Goal: Task Accomplishment & Management: Complete application form

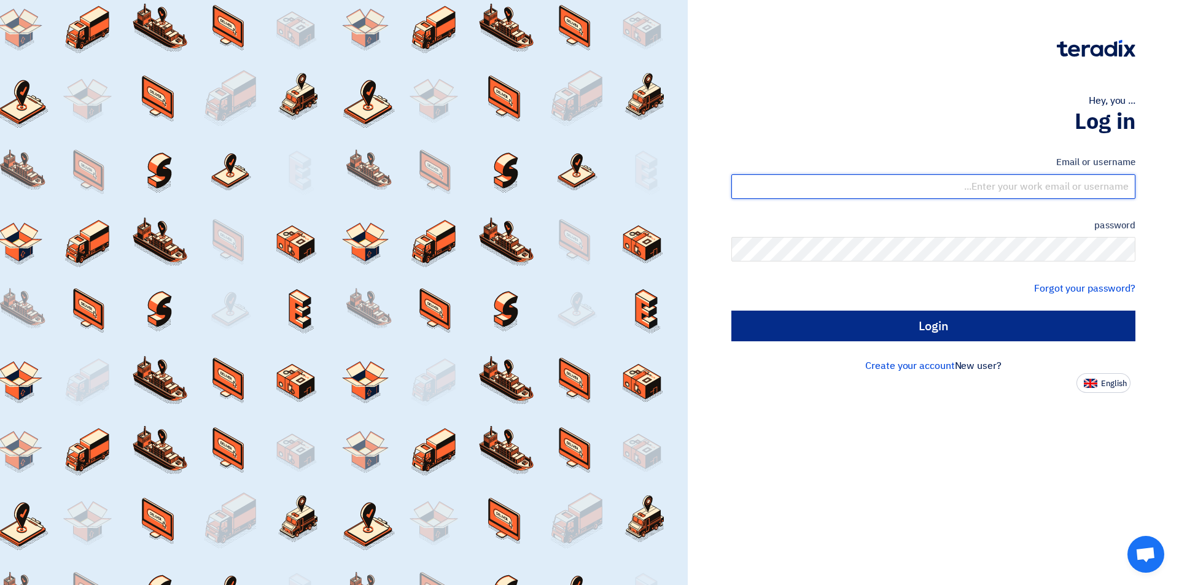
type input "sales@tareeqalkhair.com"
click at [887, 327] on input "Login" at bounding box center [933, 326] width 404 height 31
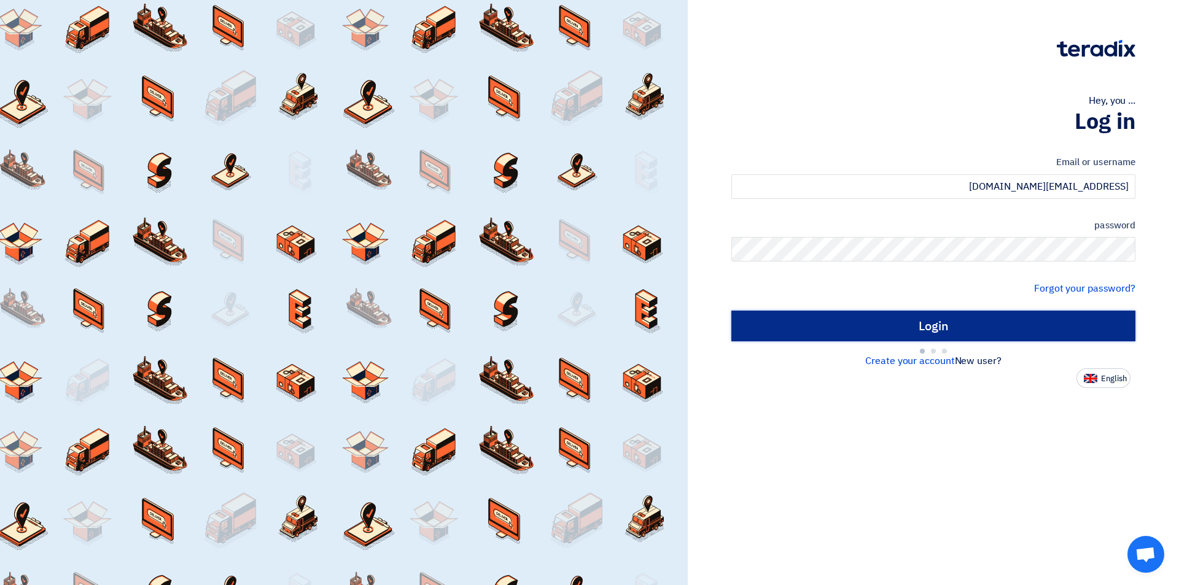
type input "Sign in"
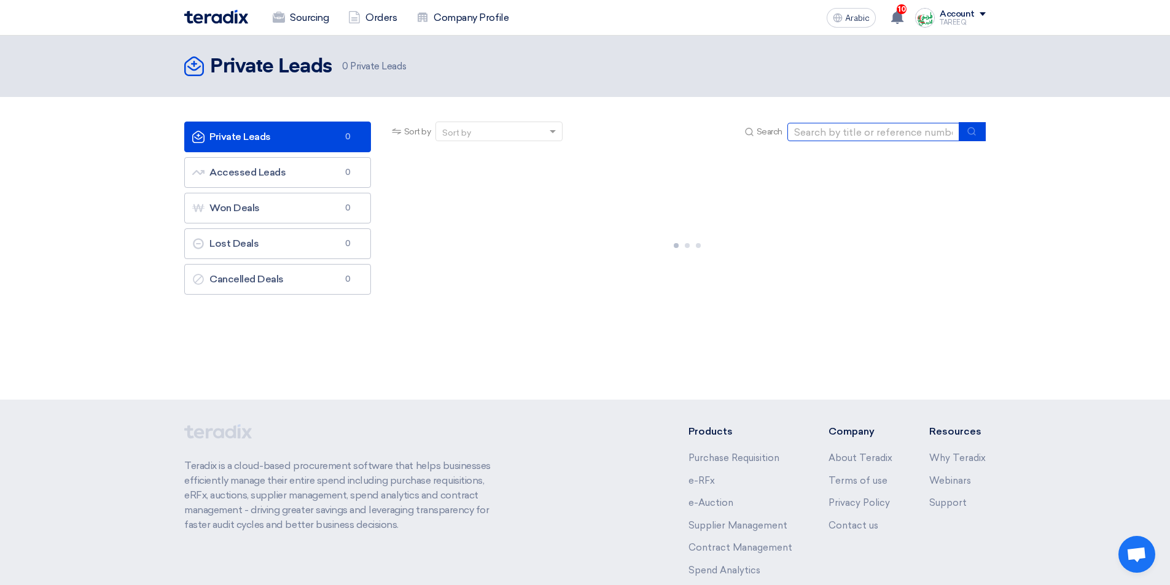
click at [862, 134] on input at bounding box center [873, 132] width 172 height 18
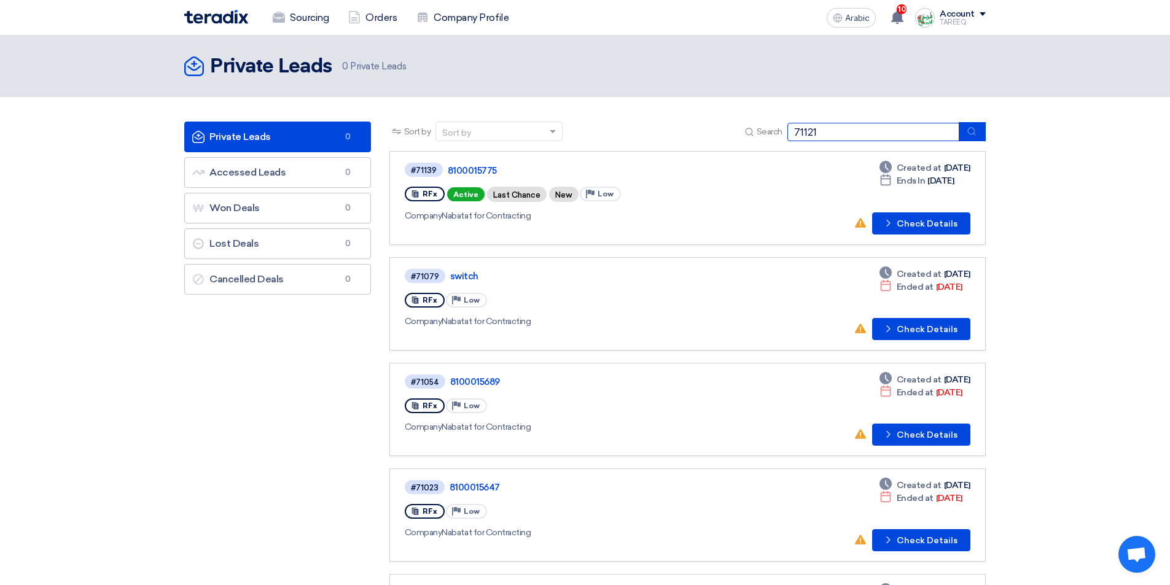
type input "71121"
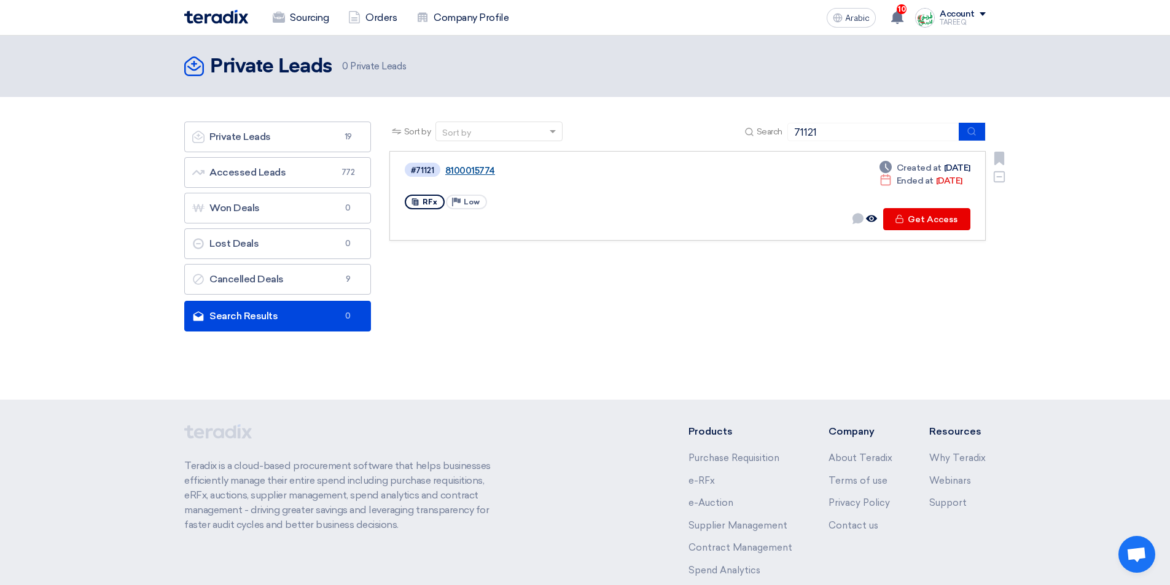
click at [469, 172] on font "8100015774" at bounding box center [470, 170] width 50 height 11
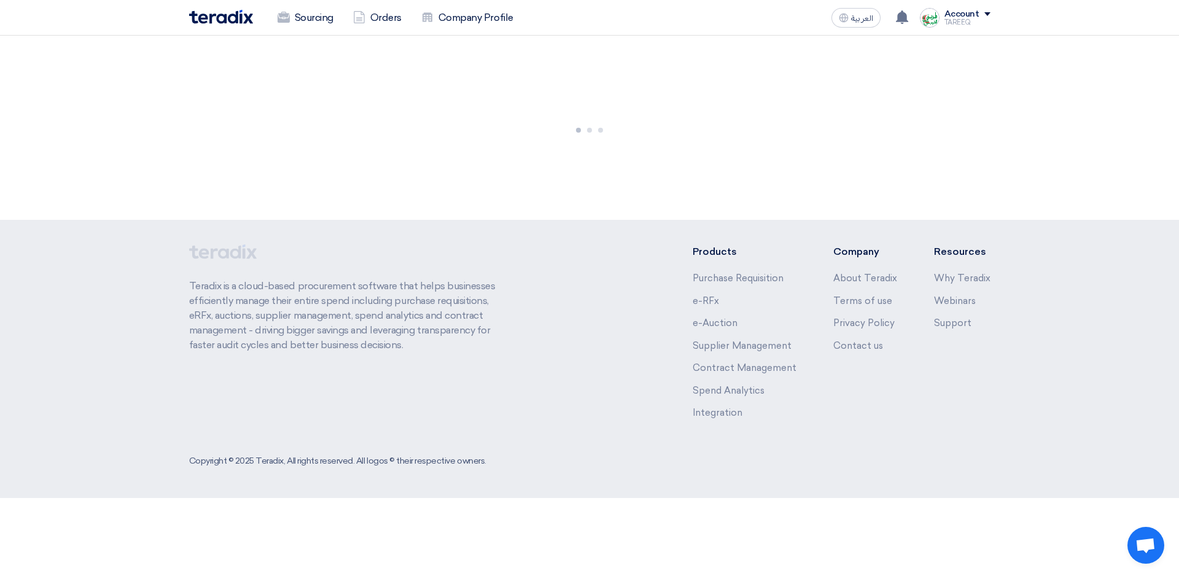
click at [467, 171] on div at bounding box center [589, 128] width 1179 height 184
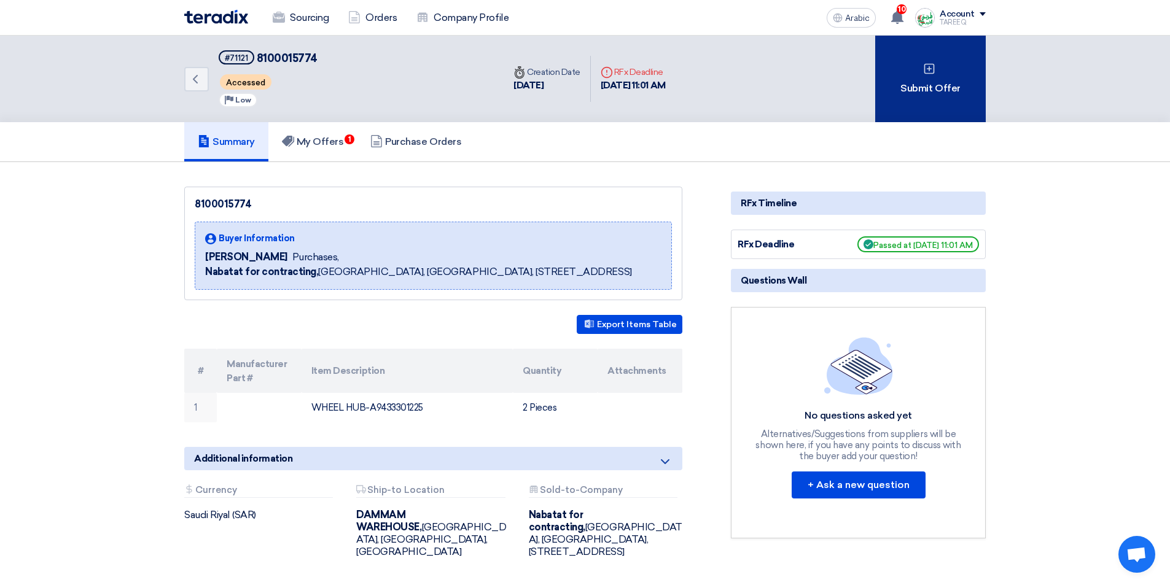
click at [902, 99] on div "Submit Offer" at bounding box center [930, 79] width 111 height 87
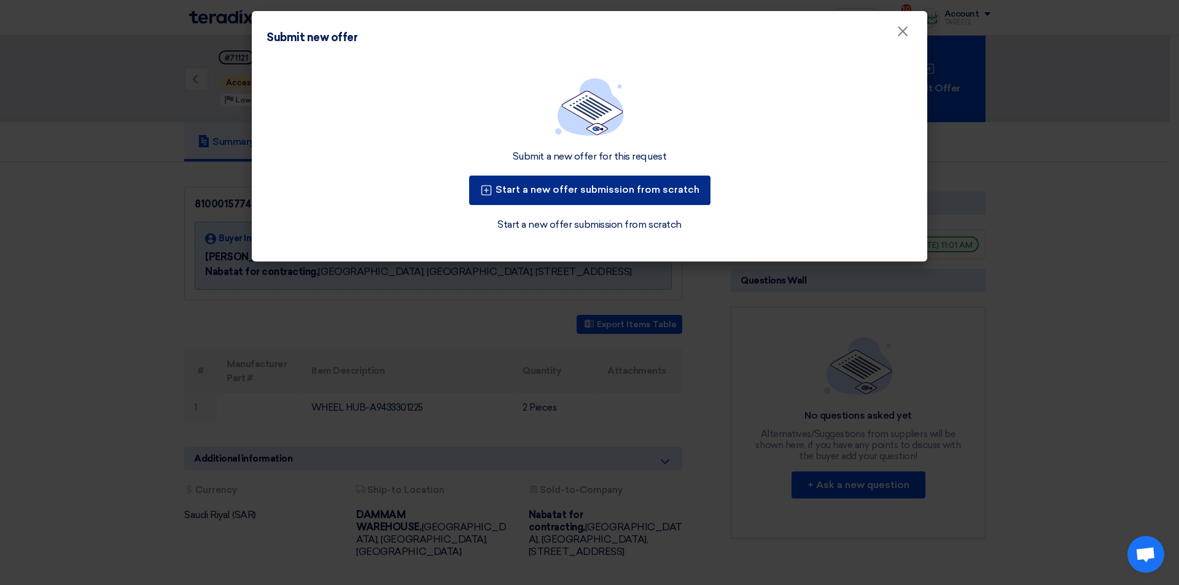
click at [613, 194] on font "Start a new offer submission from scratch" at bounding box center [598, 190] width 204 height 12
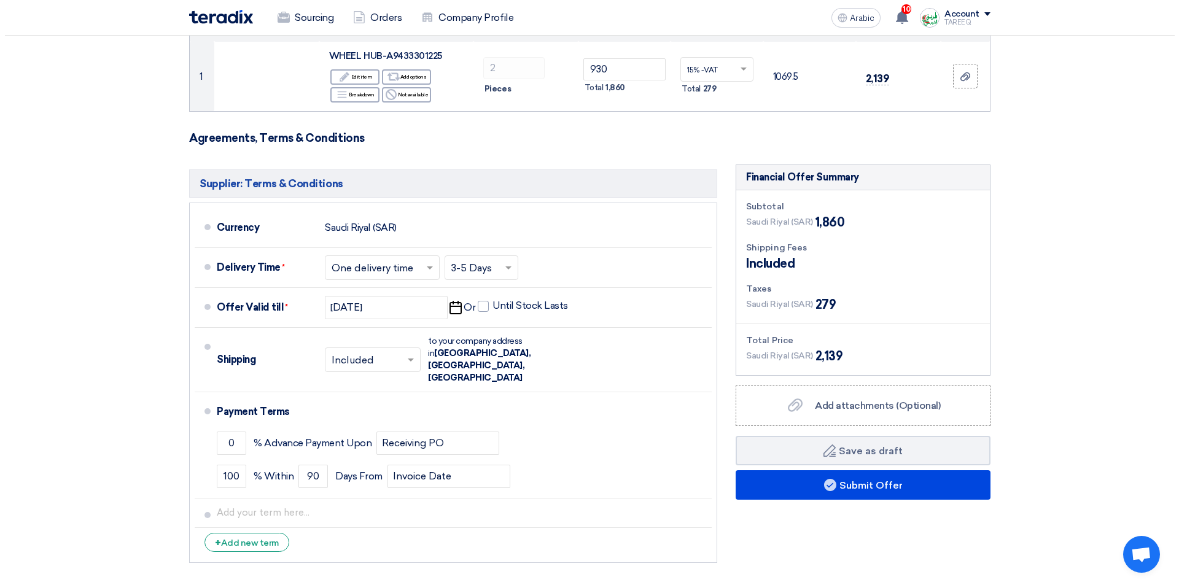
scroll to position [393, 0]
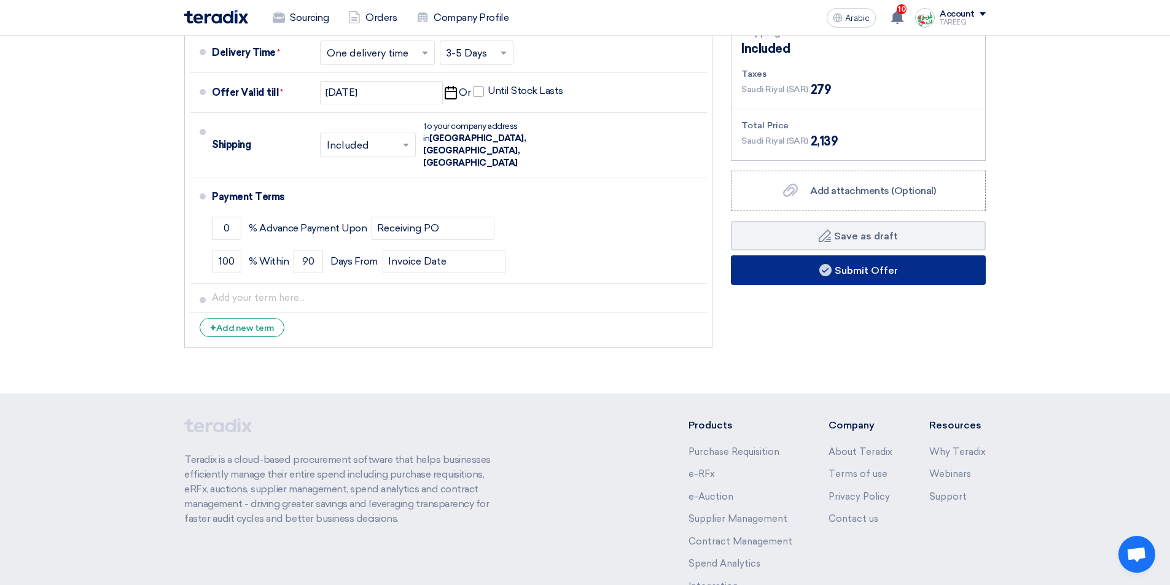
click at [791, 276] on button "Submit Offer" at bounding box center [858, 269] width 255 height 29
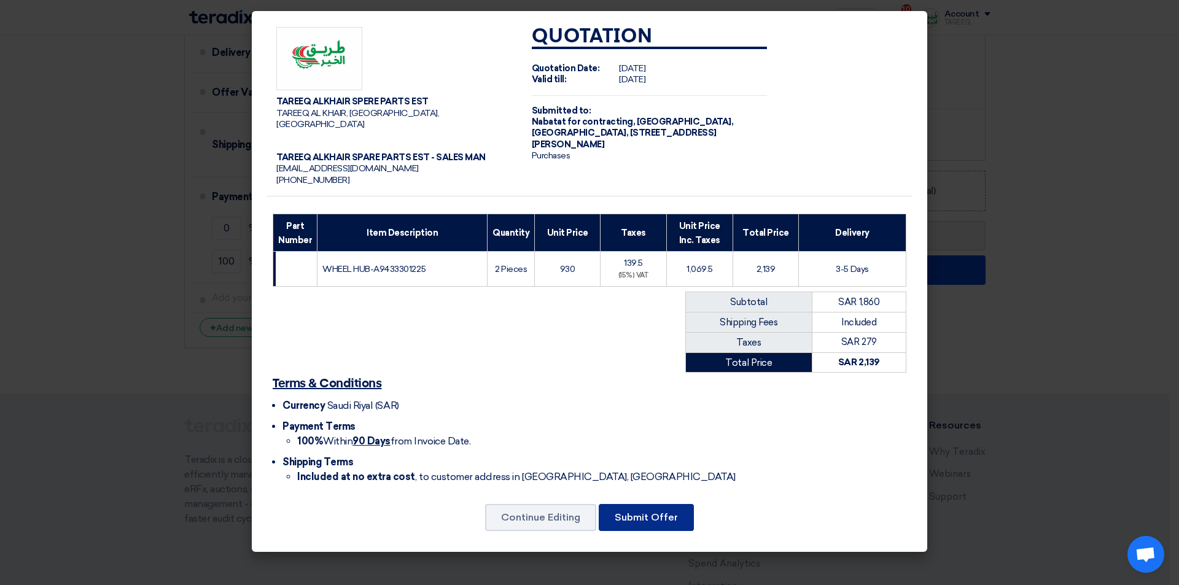
drag, startPoint x: 668, startPoint y: 510, endPoint x: 651, endPoint y: 477, distance: 37.1
click at [667, 512] on font "Submit Offer" at bounding box center [646, 518] width 63 height 12
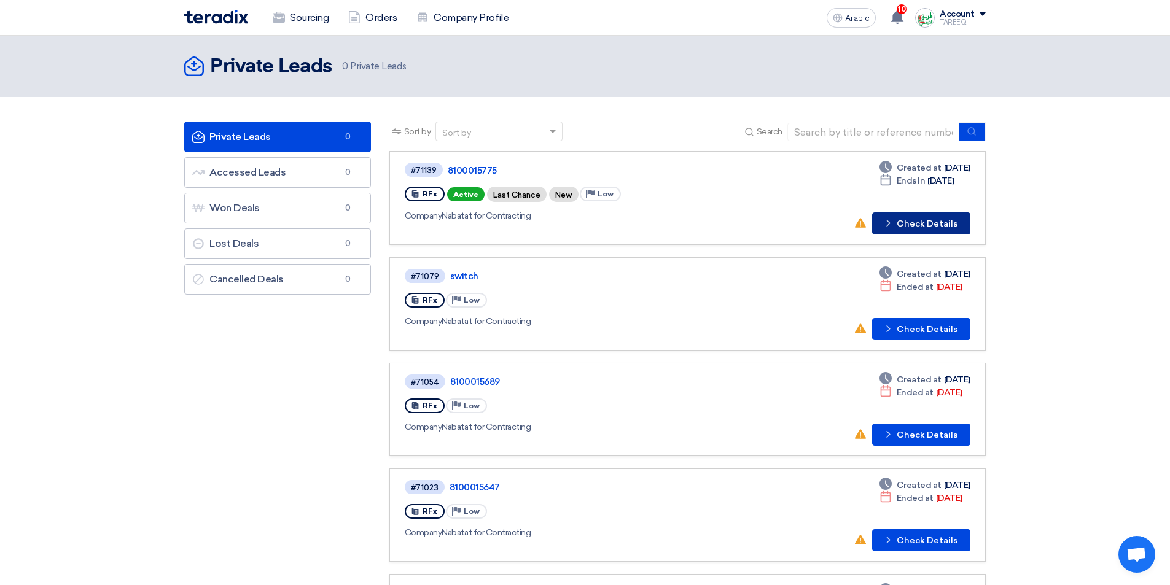
click at [929, 228] on font "Check Details" at bounding box center [927, 224] width 61 height 10
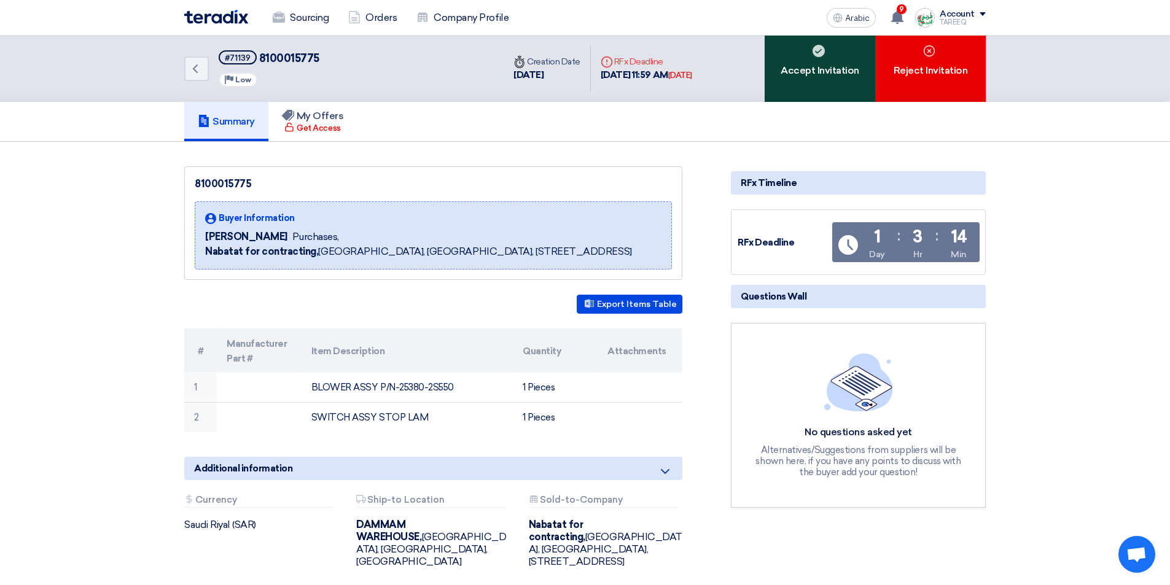
click at [789, 74] on font "Accept Invitation" at bounding box center [820, 70] width 79 height 12
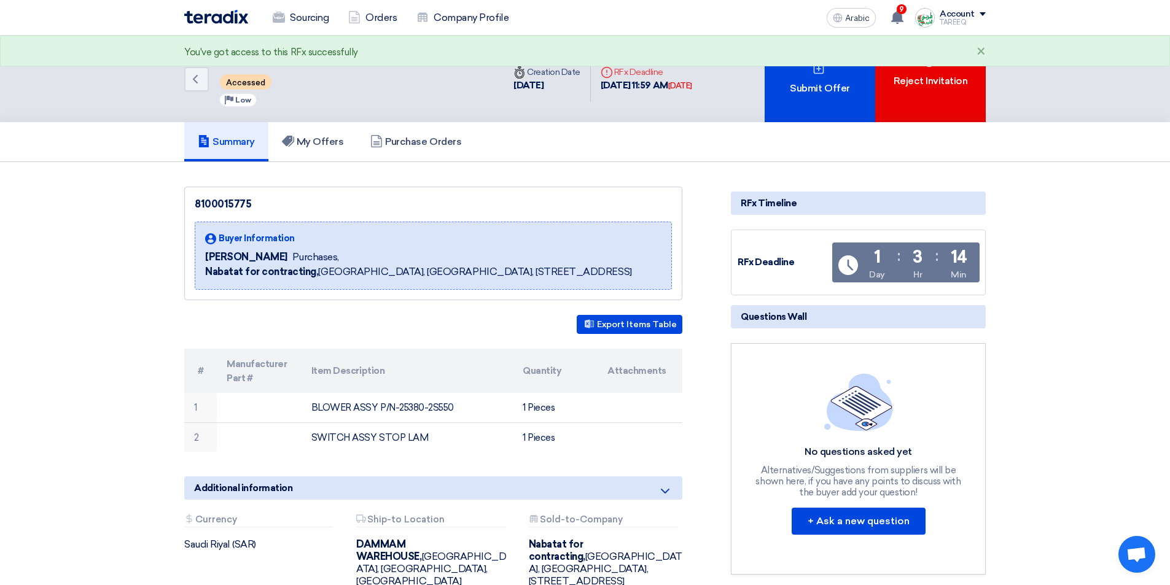
click at [789, 74] on div "Submit Offer" at bounding box center [820, 79] width 111 height 87
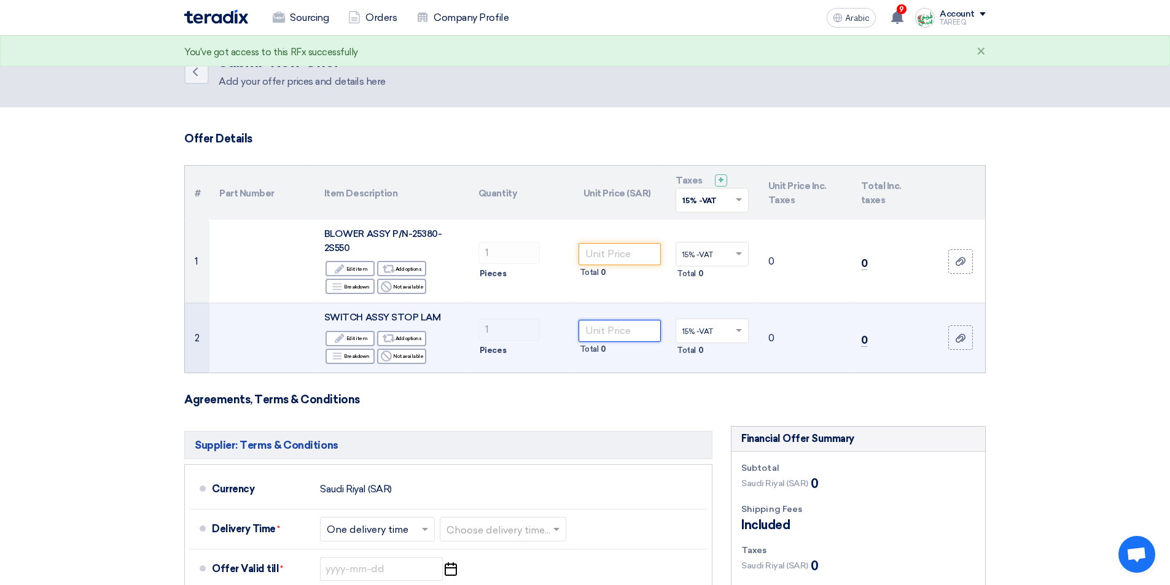
click at [639, 321] on input "number" at bounding box center [620, 331] width 83 height 22
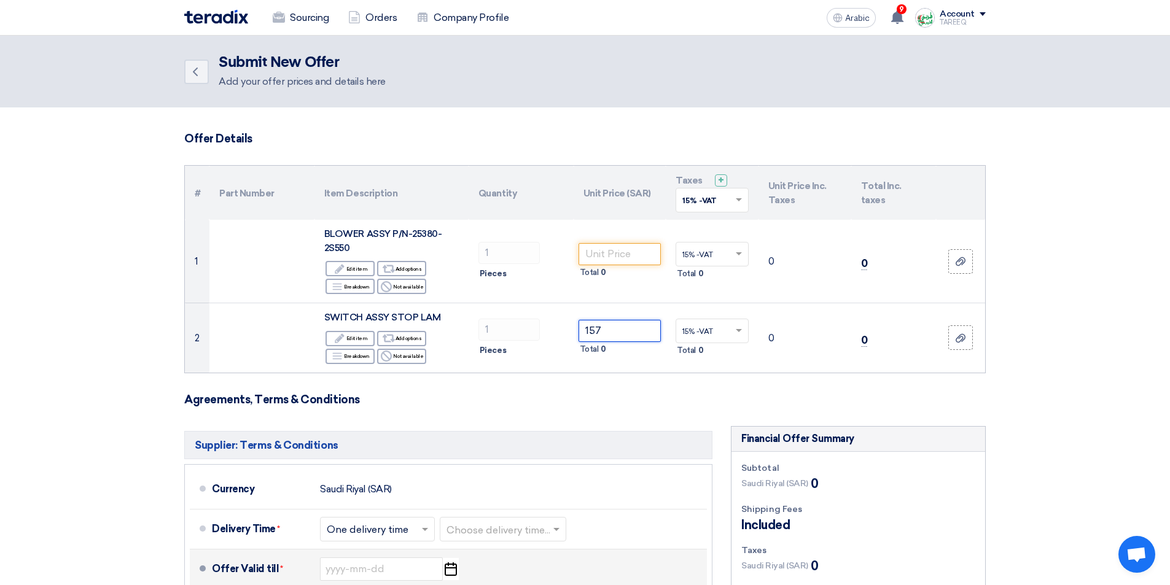
type input "157"
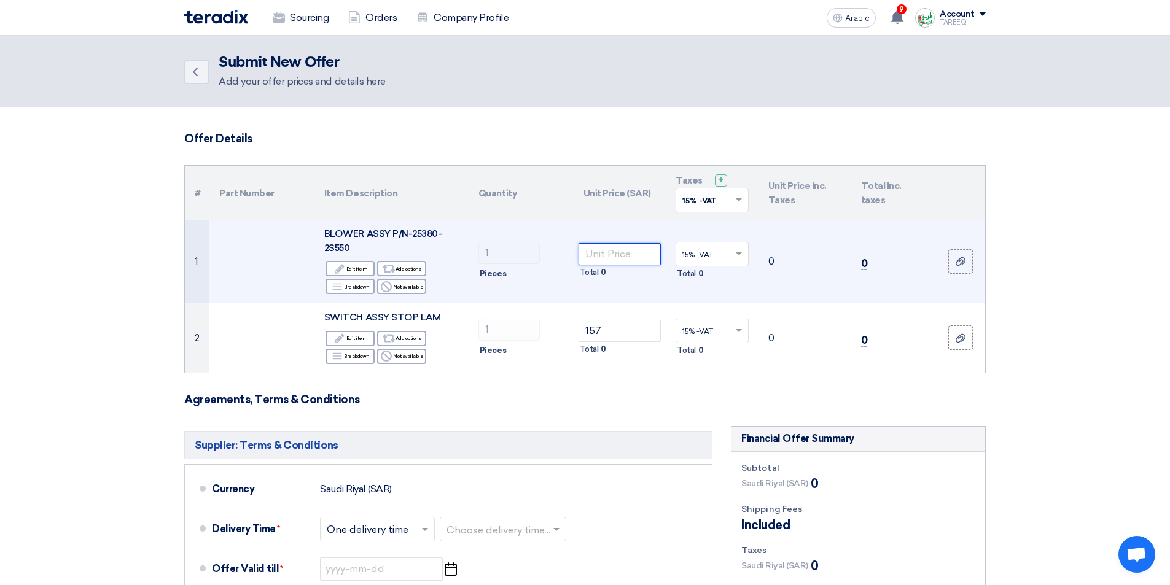
click at [625, 258] on input "number" at bounding box center [620, 254] width 83 height 22
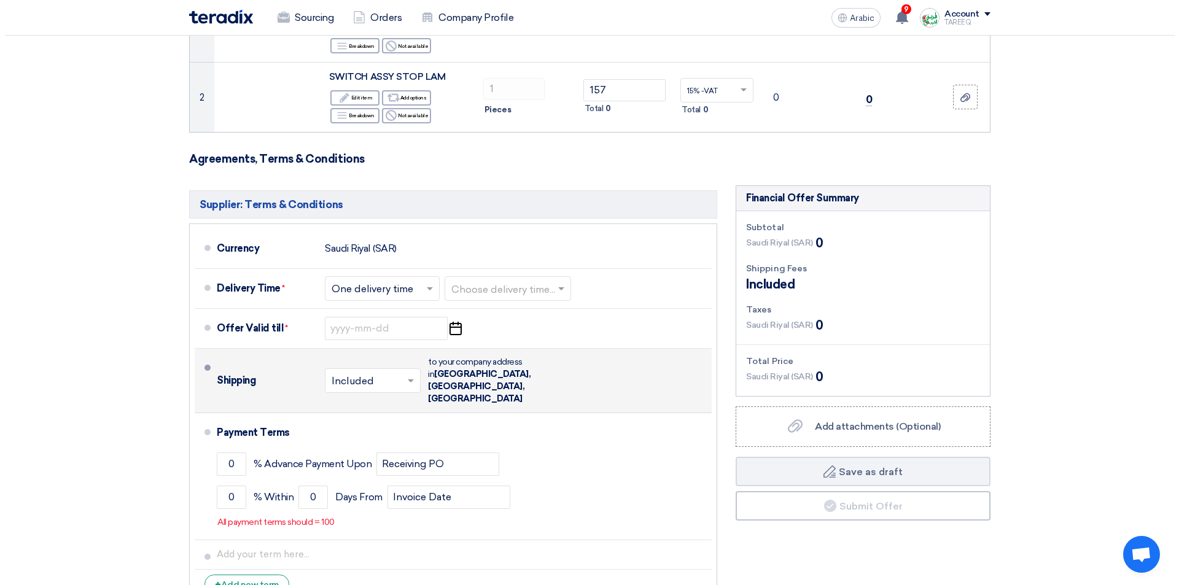
scroll to position [246, 0]
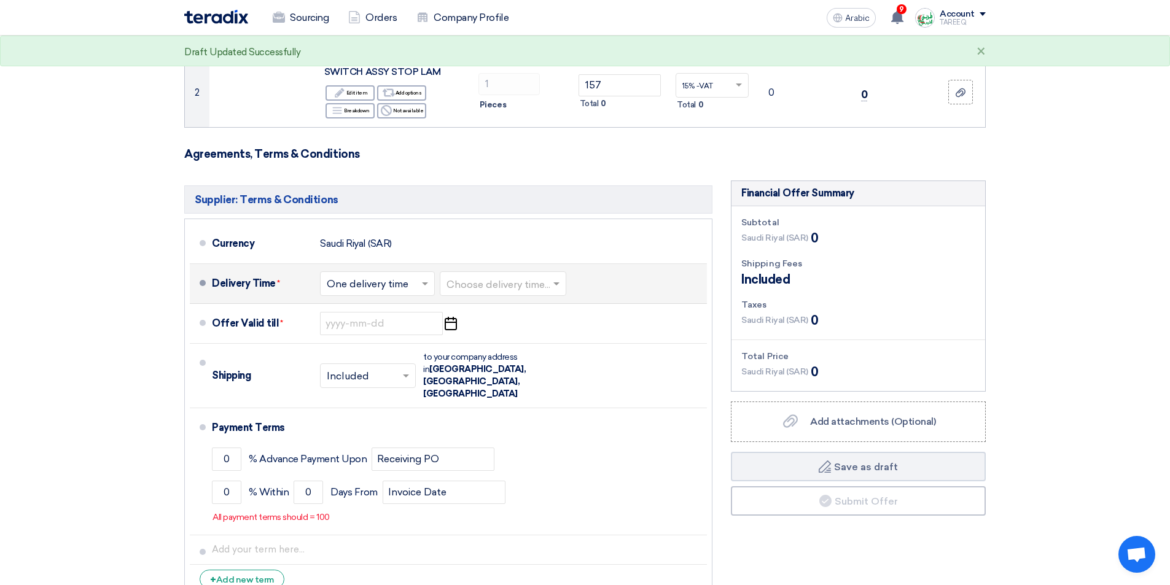
type input "295"
click at [500, 282] on input "text" at bounding box center [504, 285] width 114 height 18
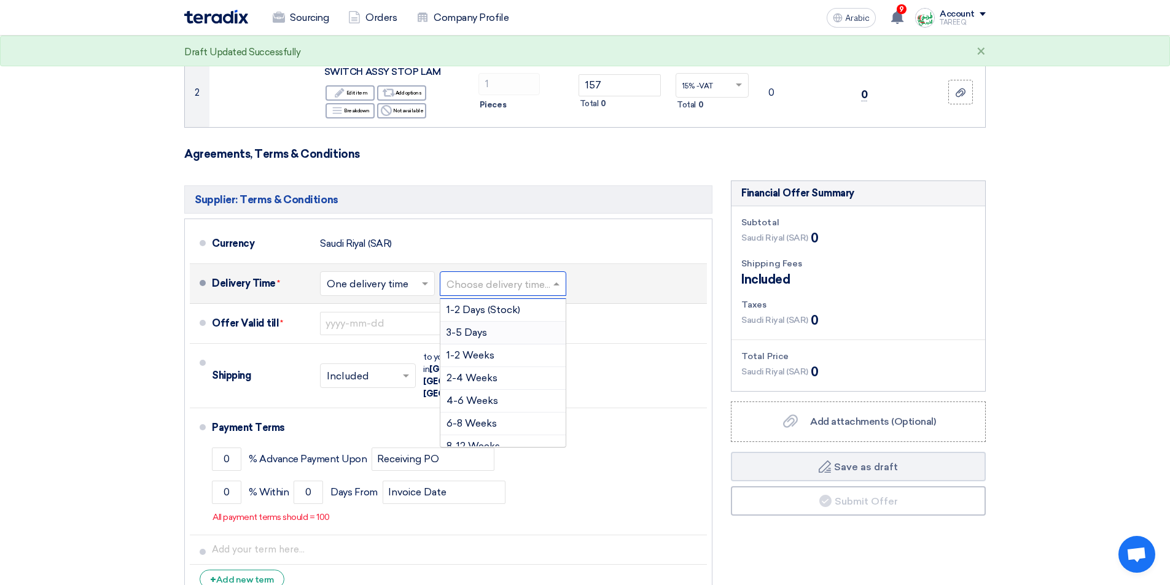
click at [469, 333] on font "3-5 Days" at bounding box center [467, 333] width 41 height 12
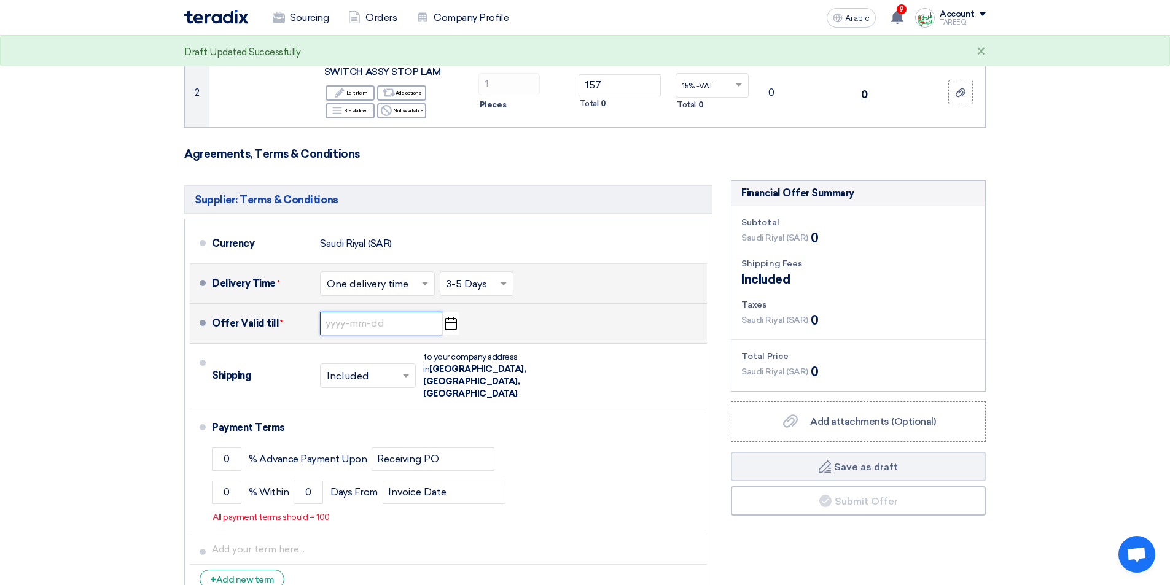
click at [357, 328] on input at bounding box center [381, 323] width 123 height 23
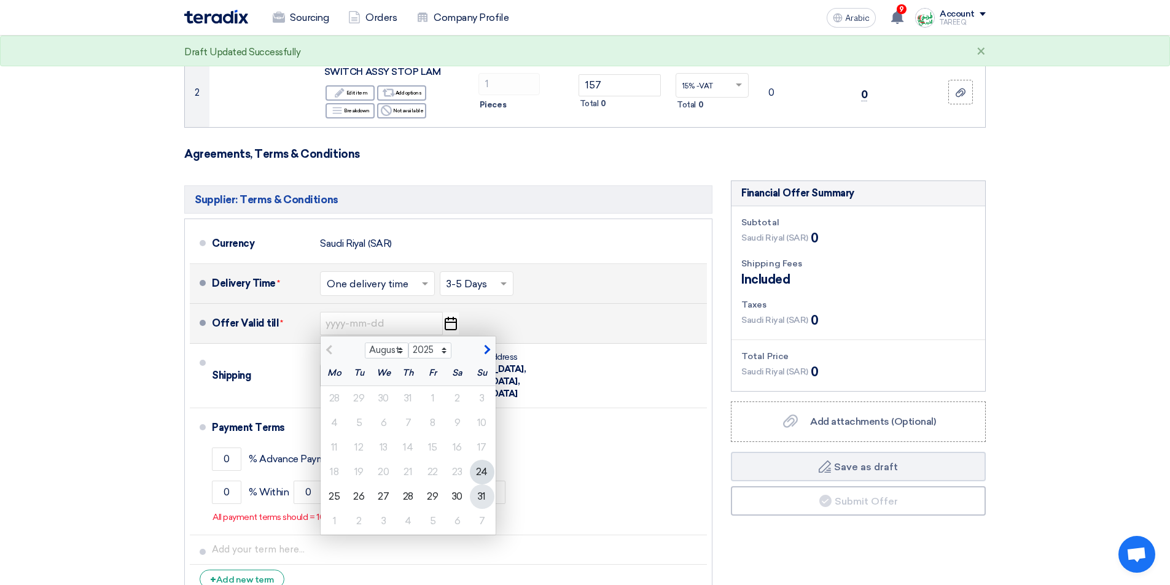
click at [478, 496] on font "31" at bounding box center [482, 497] width 8 height 12
type input "8/31/2025"
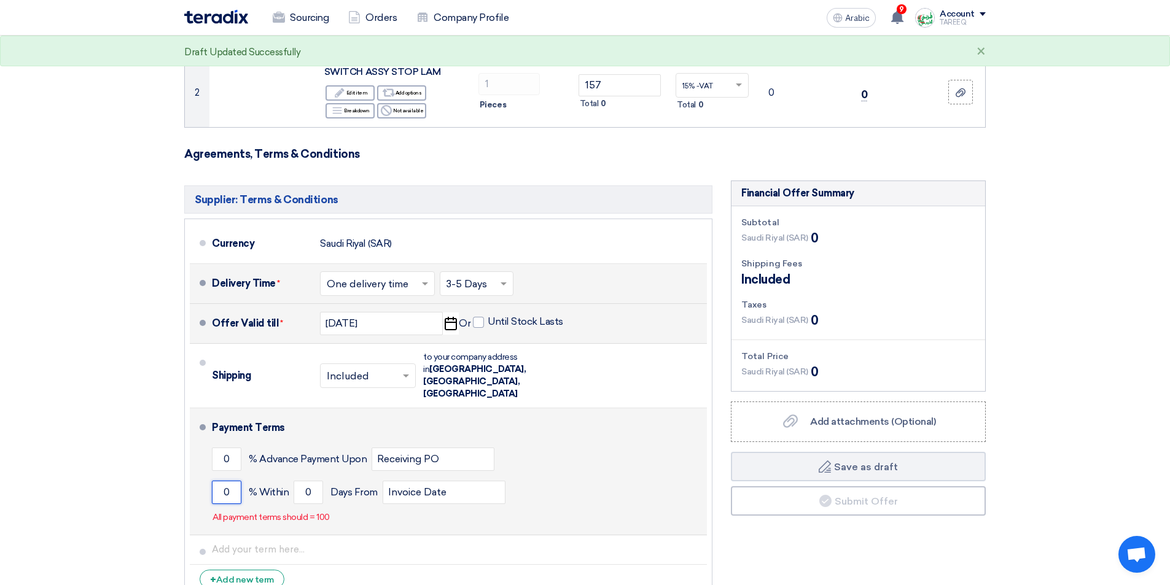
click at [216, 481] on input "0" at bounding box center [226, 492] width 29 height 23
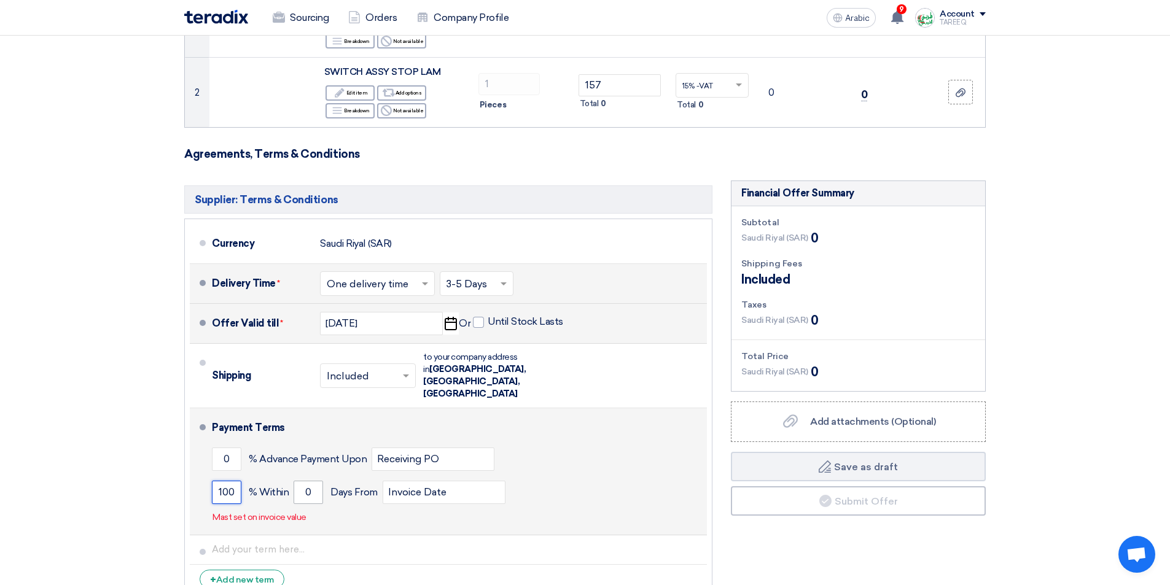
type input "100"
click at [298, 481] on input "0" at bounding box center [308, 492] width 29 height 23
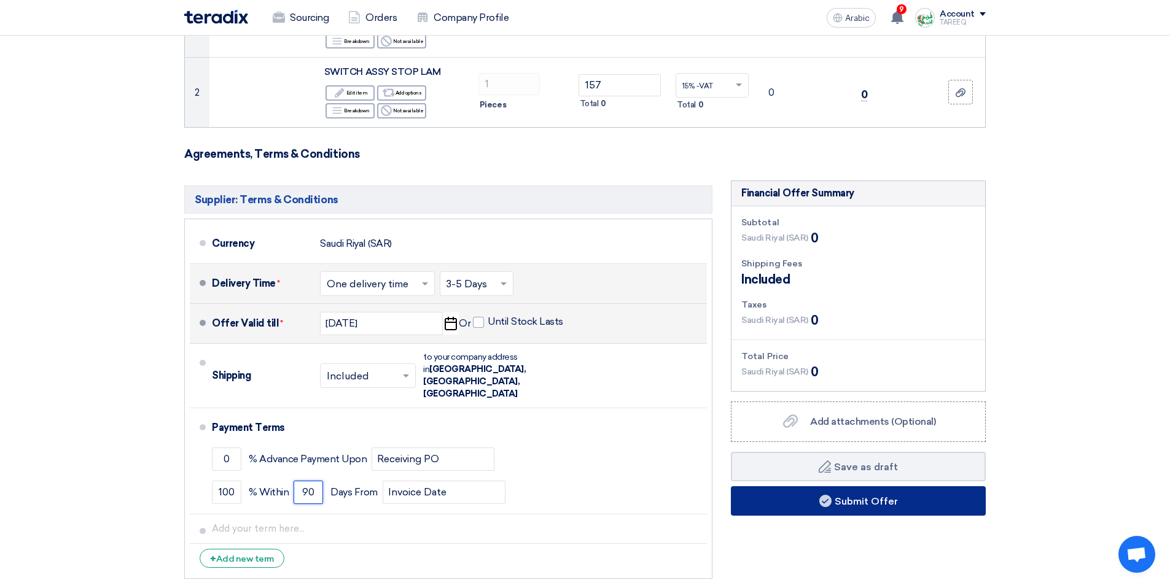
type input "90"
click at [874, 499] on font "Submit Offer" at bounding box center [866, 501] width 63 height 12
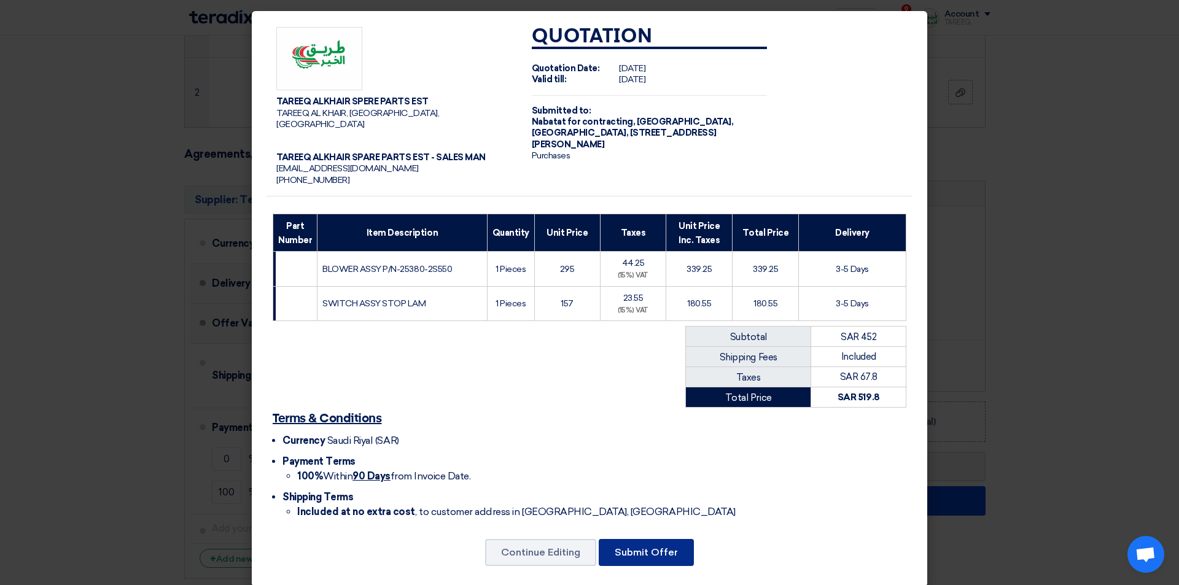
click at [662, 547] on font "Submit Offer" at bounding box center [646, 553] width 63 height 12
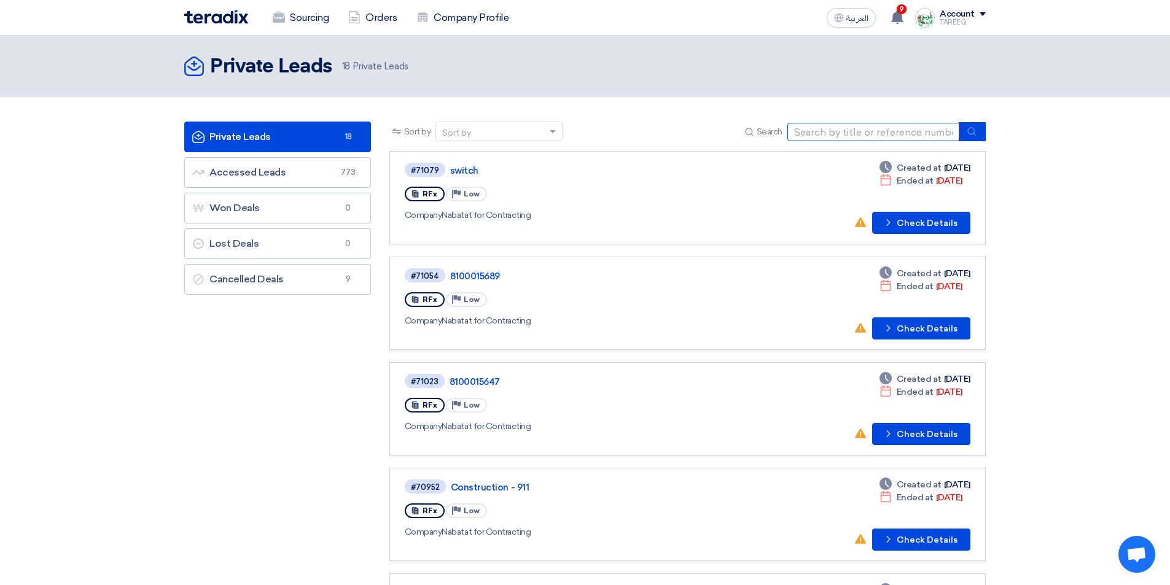
click at [849, 135] on input at bounding box center [873, 132] width 172 height 18
type input "15763"
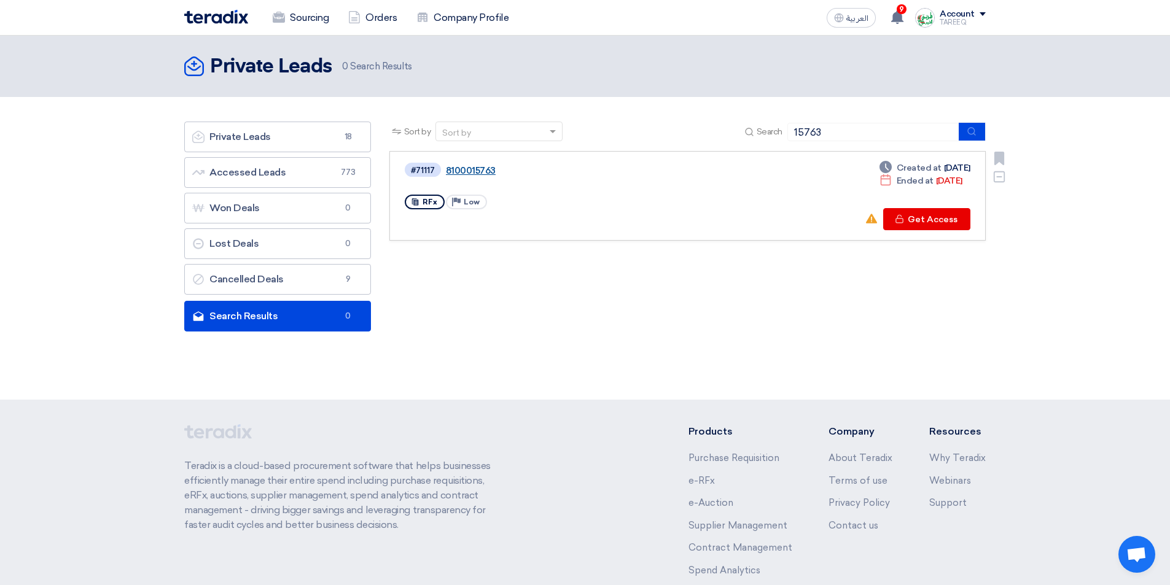
click at [495, 170] on link "8100015763" at bounding box center [599, 170] width 307 height 11
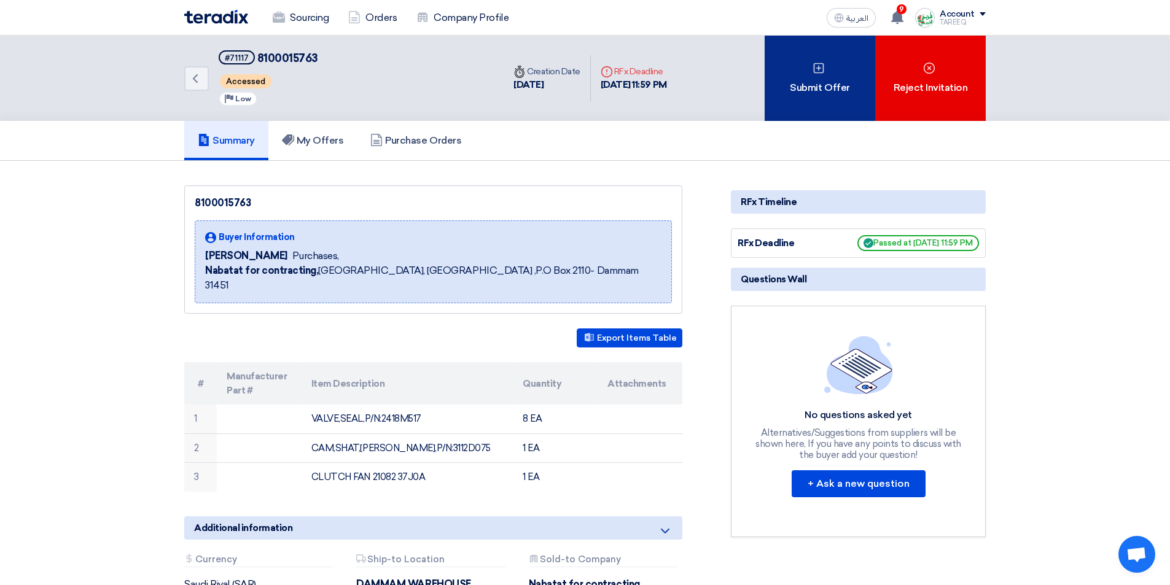
click at [789, 82] on div "Submit Offer" at bounding box center [820, 78] width 111 height 85
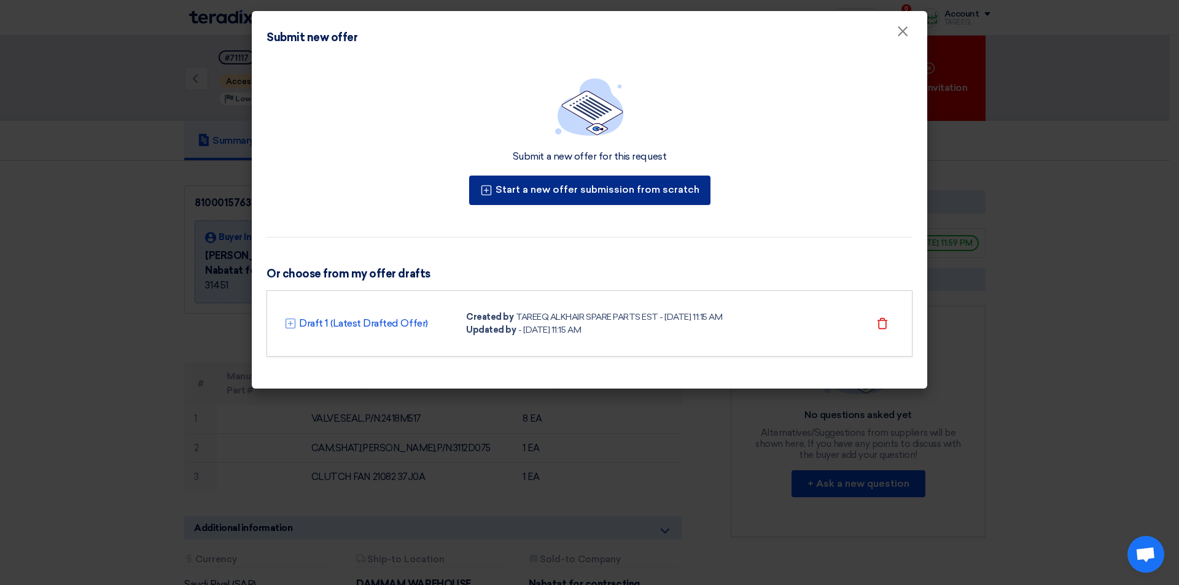
click at [617, 197] on button "Start a new offer submission from scratch" at bounding box center [589, 190] width 241 height 29
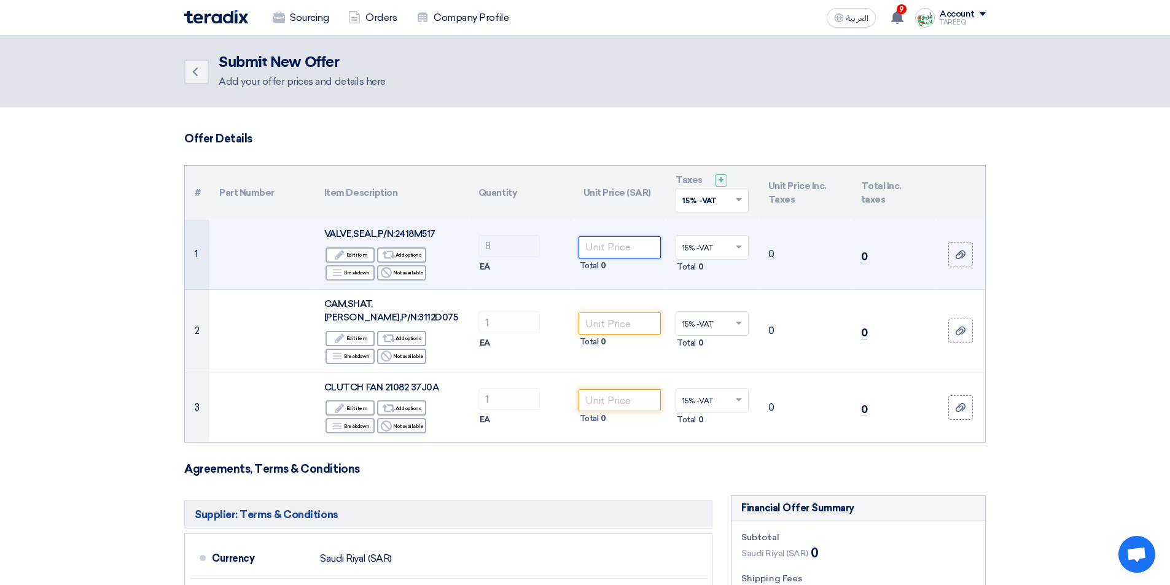
click at [616, 246] on input "number" at bounding box center [620, 247] width 83 height 22
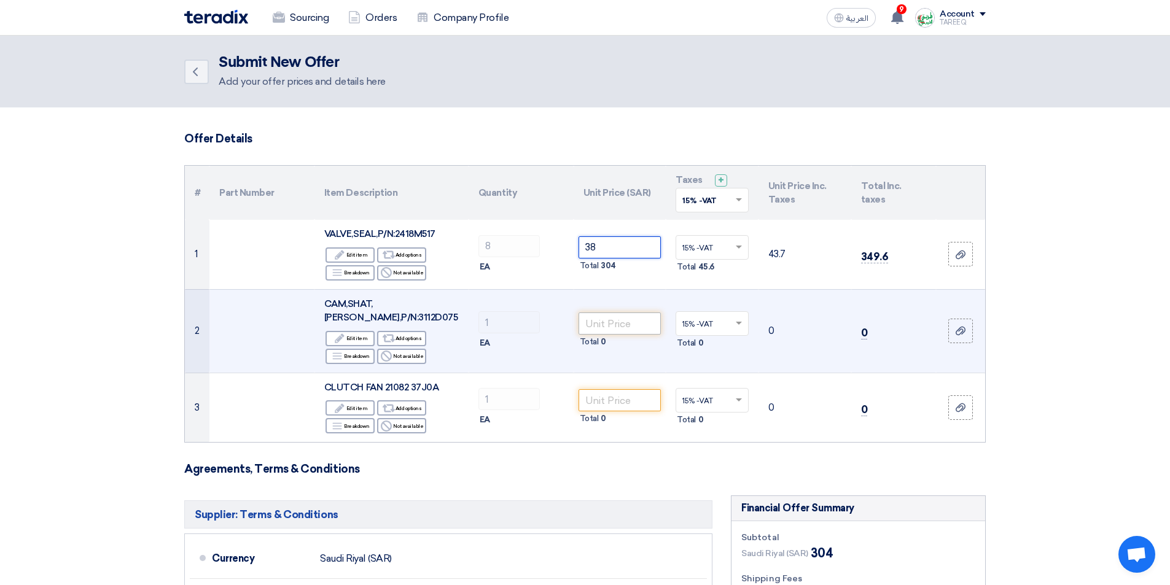
type input "38"
click at [623, 313] on input "number" at bounding box center [620, 324] width 83 height 22
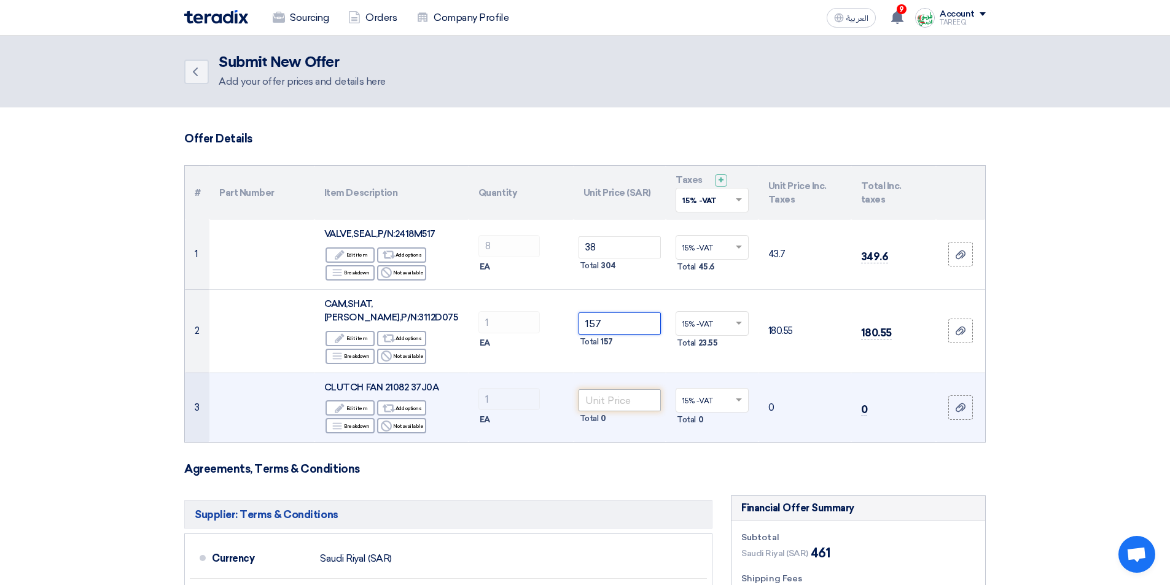
type input "157"
click at [622, 394] on input "number" at bounding box center [620, 400] width 83 height 22
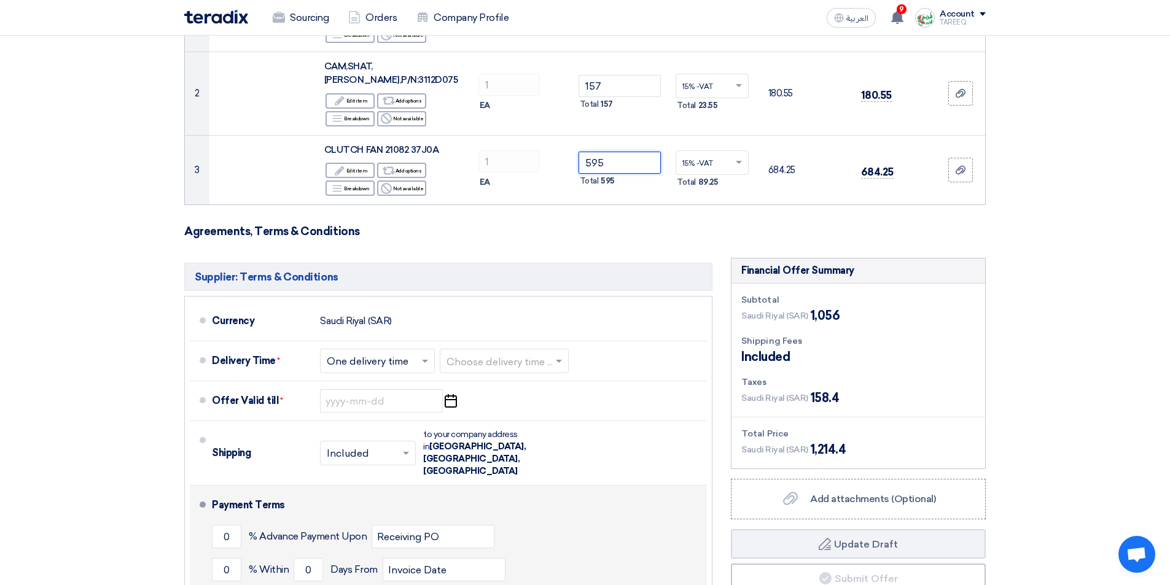
scroll to position [246, 0]
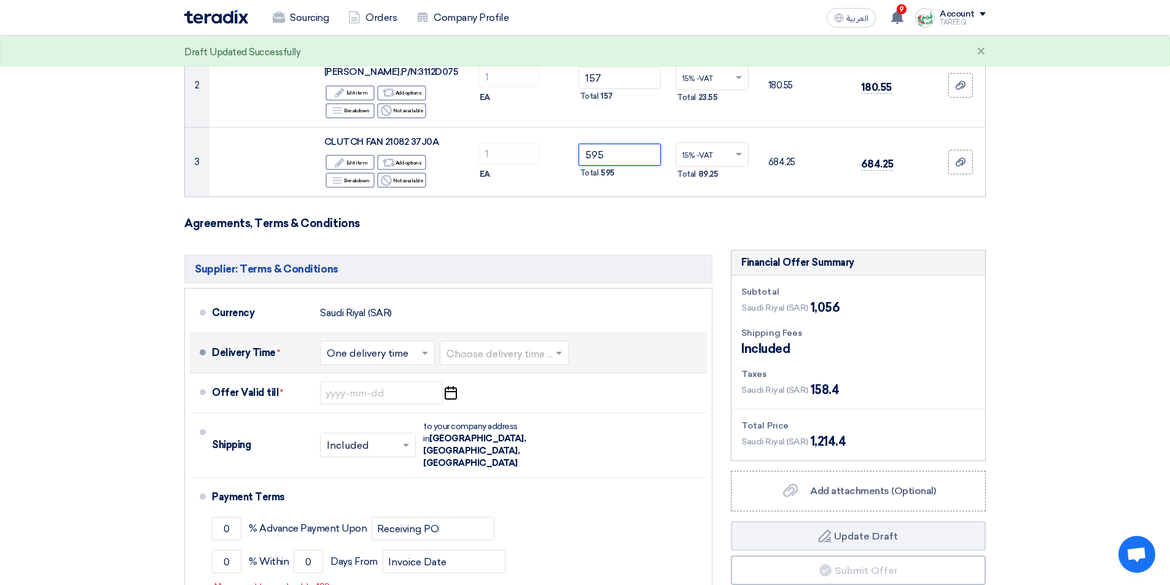
type input "595"
click at [490, 346] on input "text" at bounding box center [505, 355] width 117 height 18
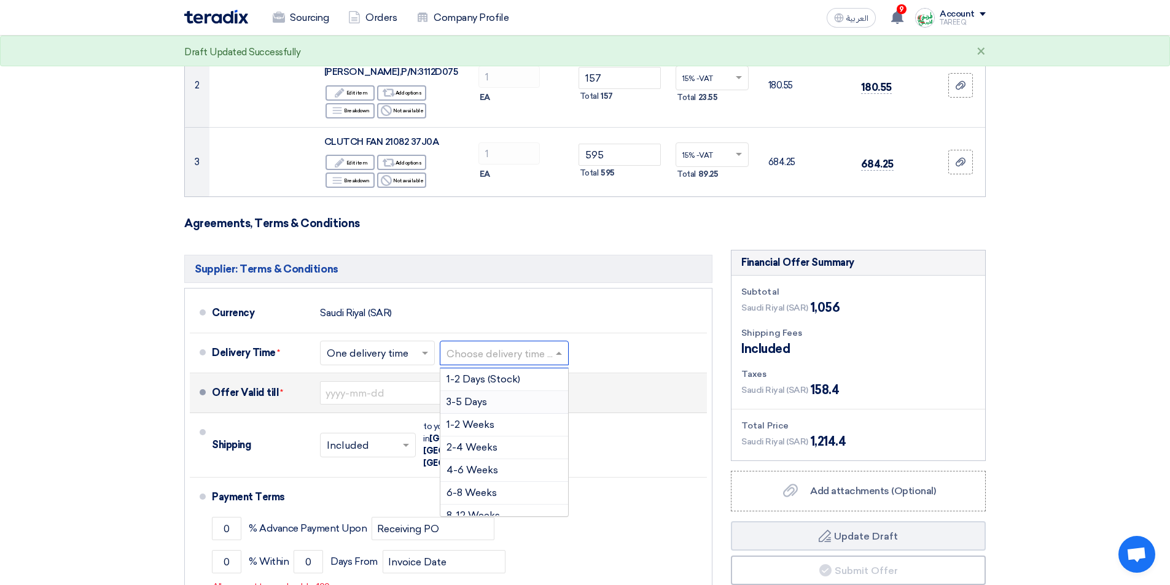
click at [483, 396] on span "3-5 Days" at bounding box center [467, 402] width 41 height 12
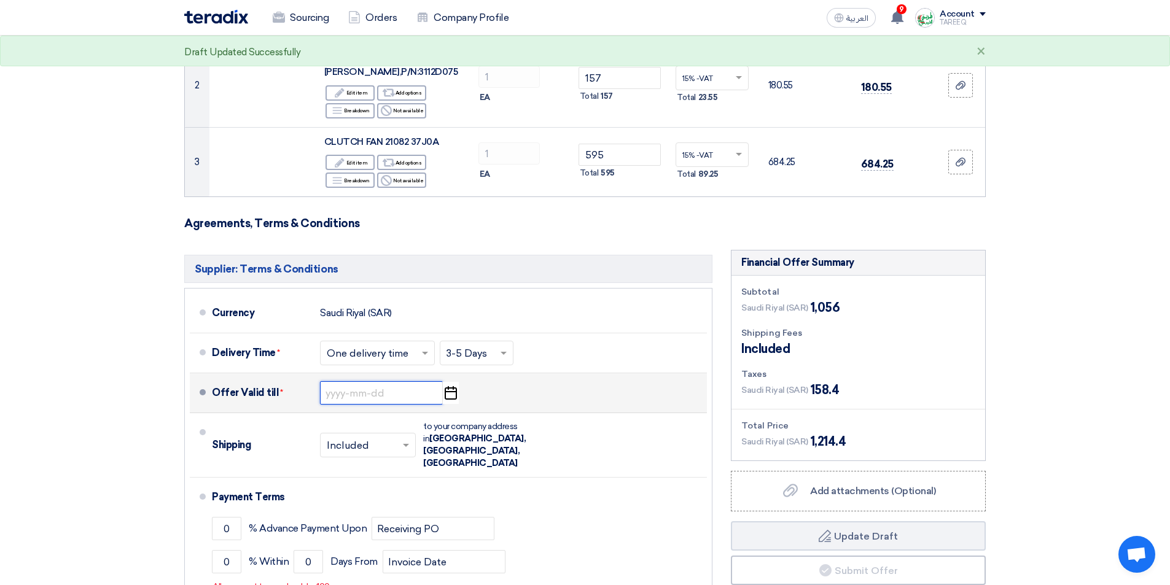
click at [361, 383] on input at bounding box center [381, 392] width 123 height 23
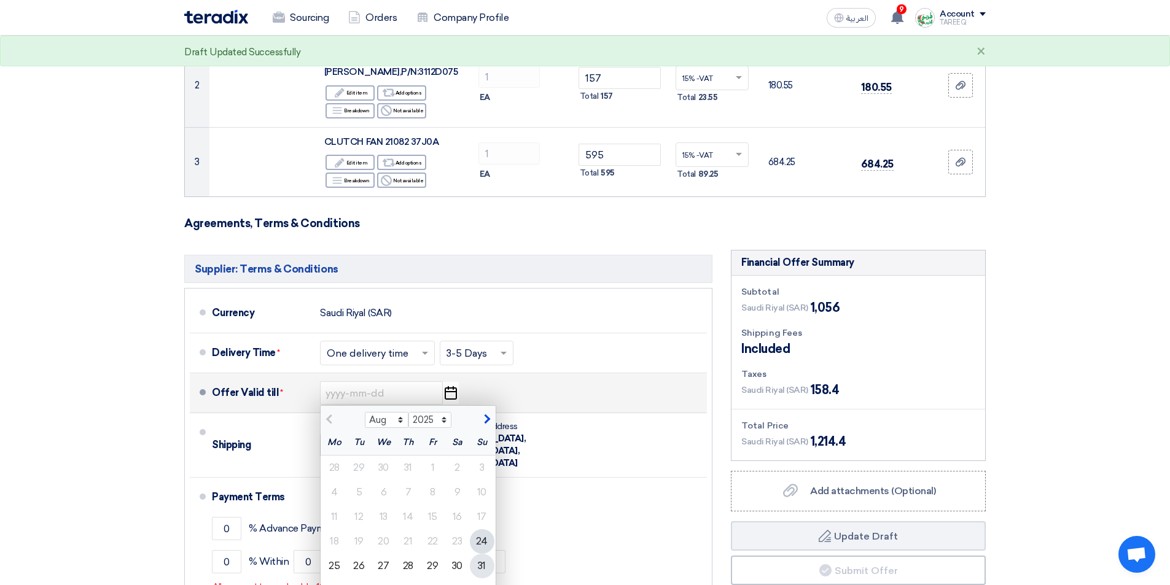
click at [484, 559] on div "31" at bounding box center [482, 566] width 25 height 25
type input "8/31/2025"
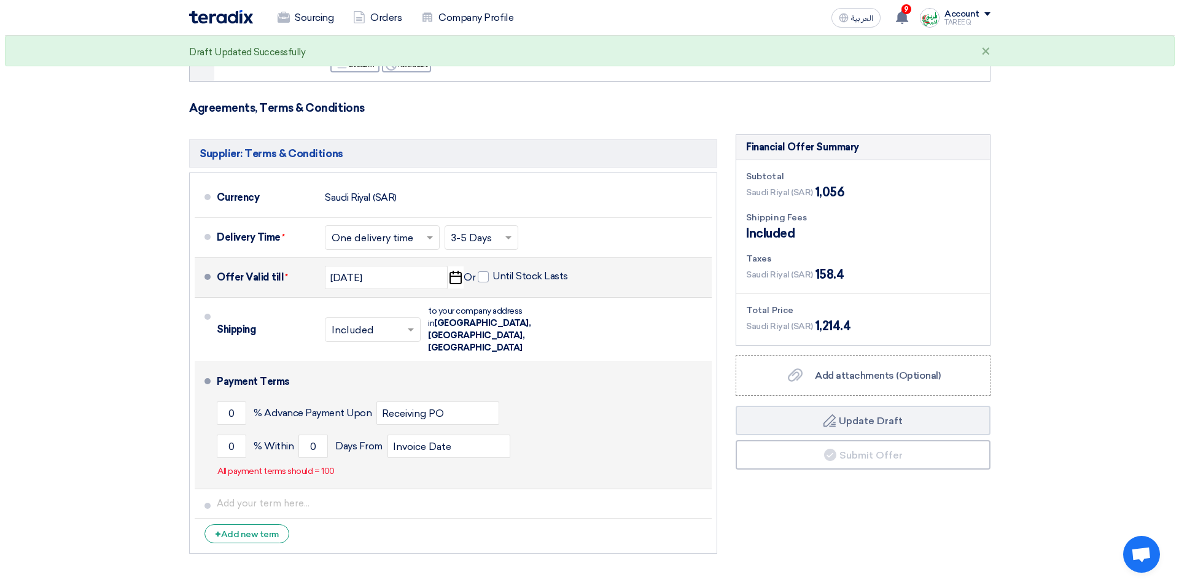
scroll to position [430, 0]
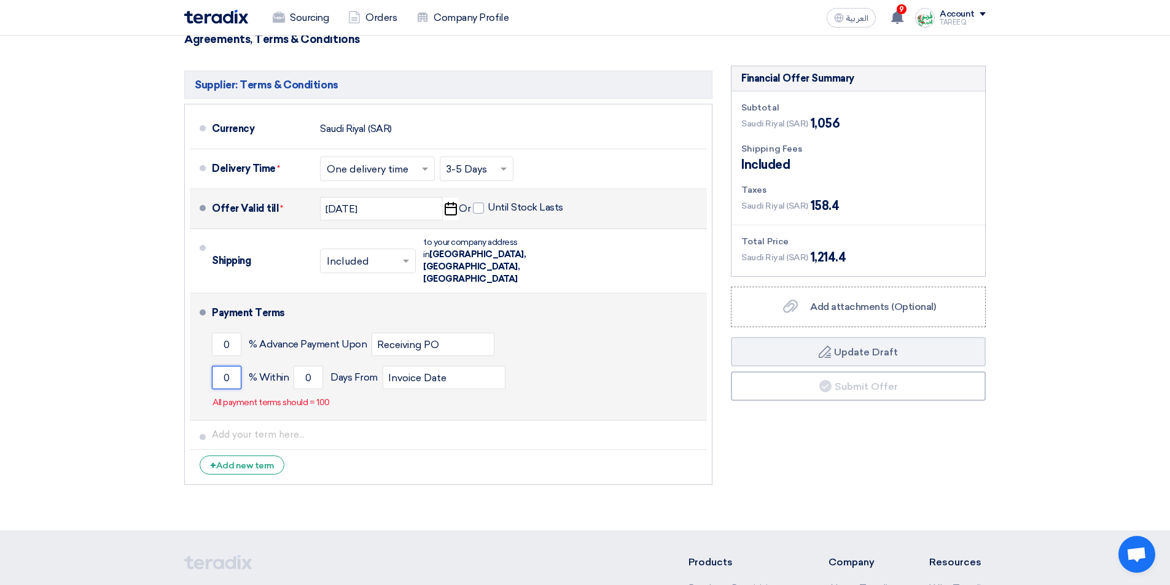
click at [220, 366] on input "0" at bounding box center [226, 377] width 29 height 23
click at [215, 366] on input "0" at bounding box center [226, 377] width 29 height 23
type input "100"
click at [294, 366] on input "0" at bounding box center [308, 377] width 29 height 23
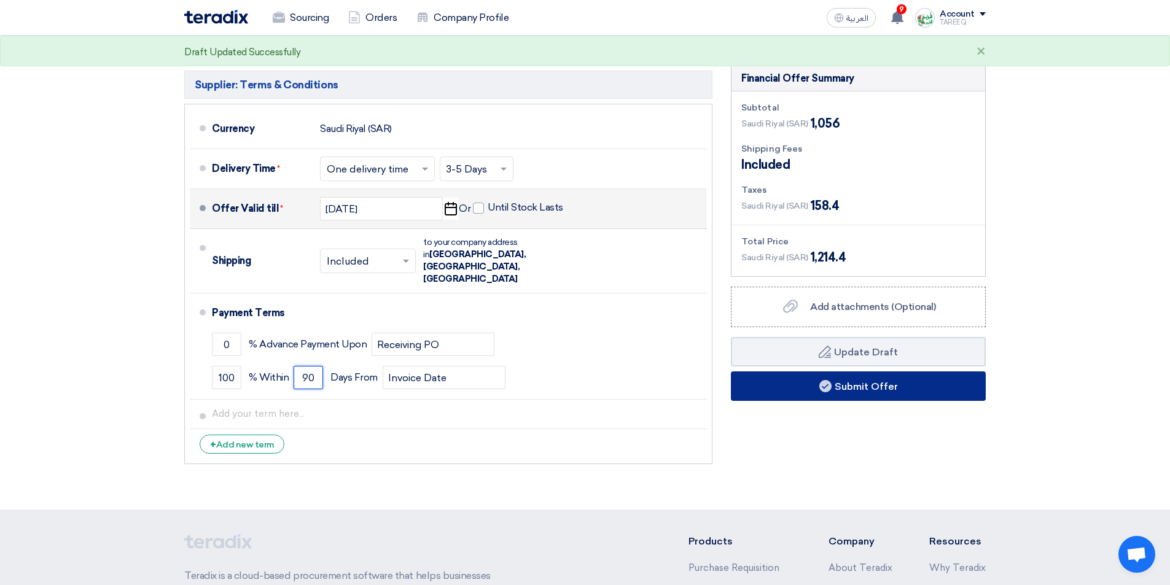
type input "90"
click at [873, 372] on button "Submit Offer" at bounding box center [858, 386] width 255 height 29
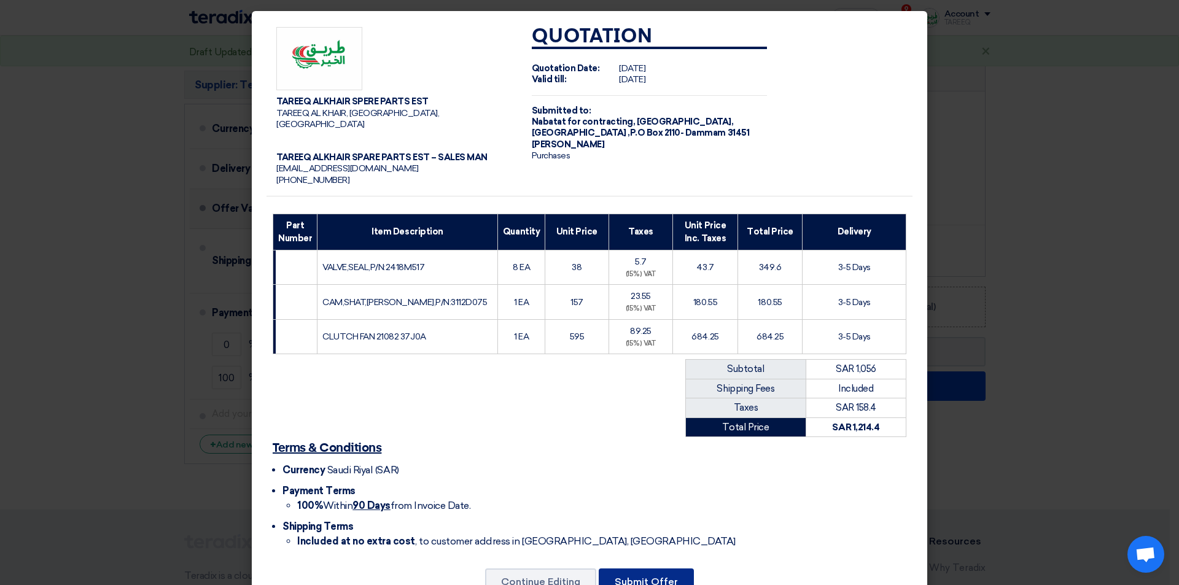
click at [655, 575] on button "Submit Offer" at bounding box center [646, 582] width 95 height 27
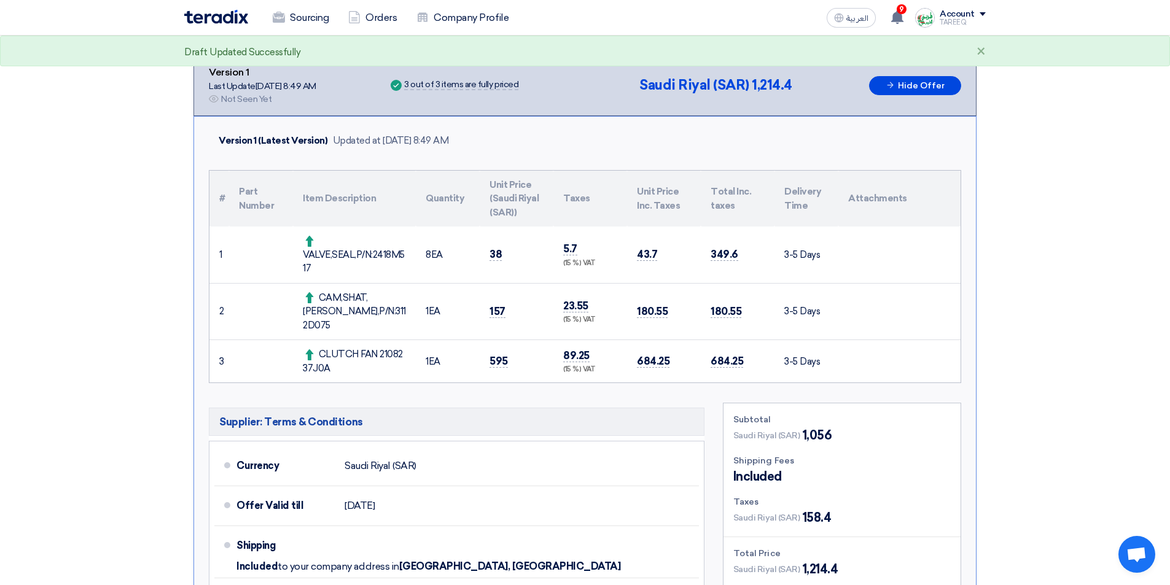
scroll to position [246, 0]
